Goal: Information Seeking & Learning: Learn about a topic

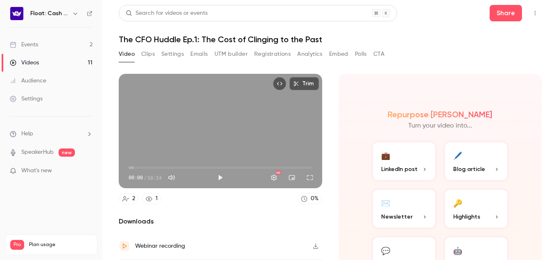
scroll to position [52, 0]
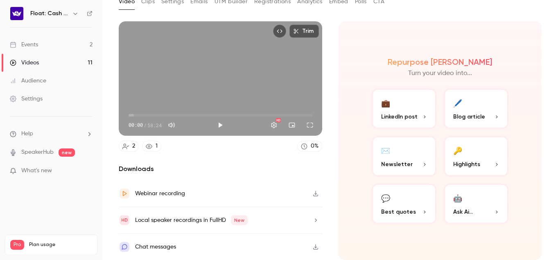
click at [314, 193] on icon "button" at bounding box center [316, 194] width 7 height 6
click at [489, 19] on div "Trim 00:00 00:00 / 58:24 HD 2 1 0 % Downloads Webinar recording Local speaker r…" at bounding box center [330, 98] width 423 height 175
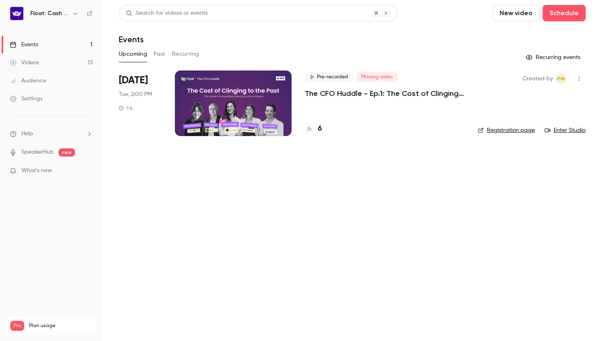
click at [164, 50] on button "Past" at bounding box center [160, 54] width 12 height 13
